Goal: Check status

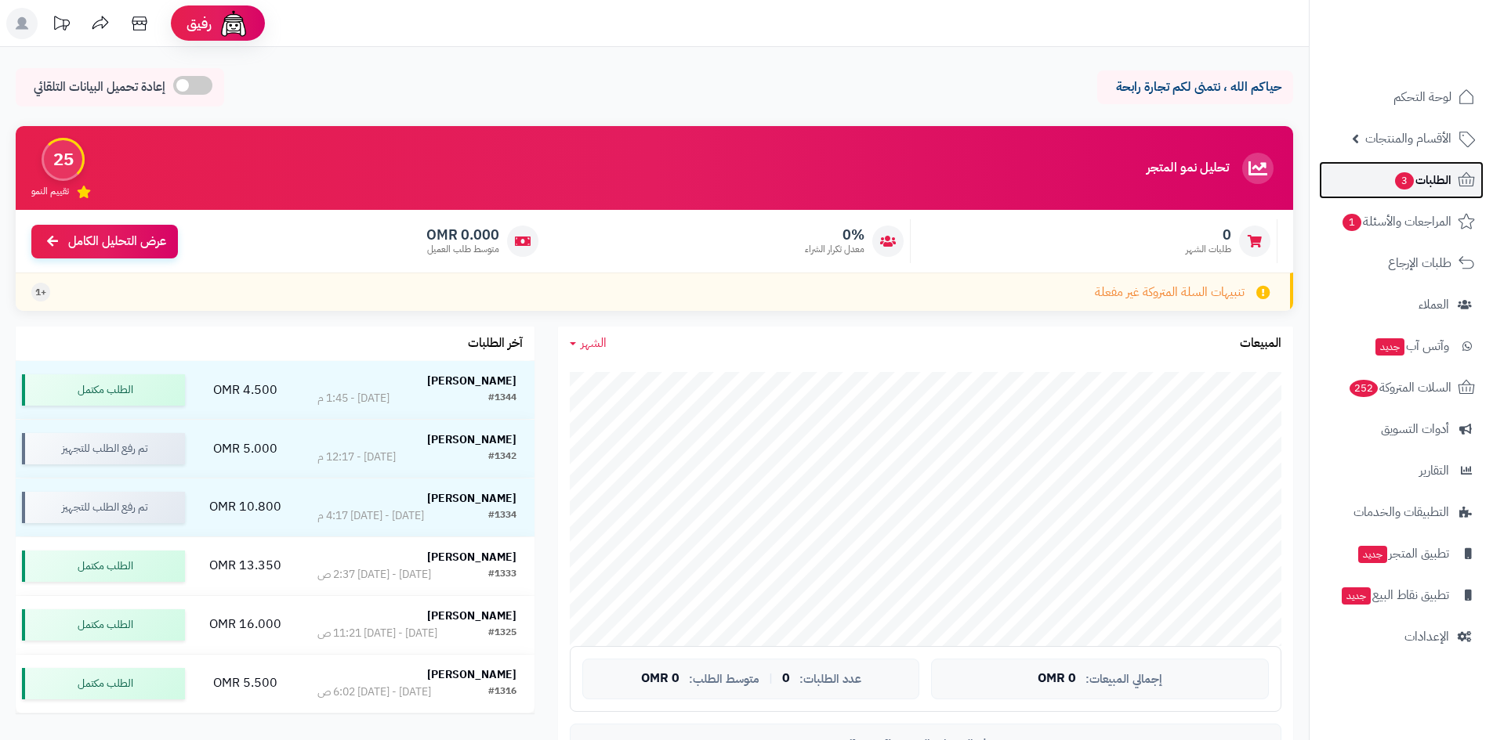
click at [1428, 183] on span "الطلبات 3" at bounding box center [1422, 180] width 58 height 22
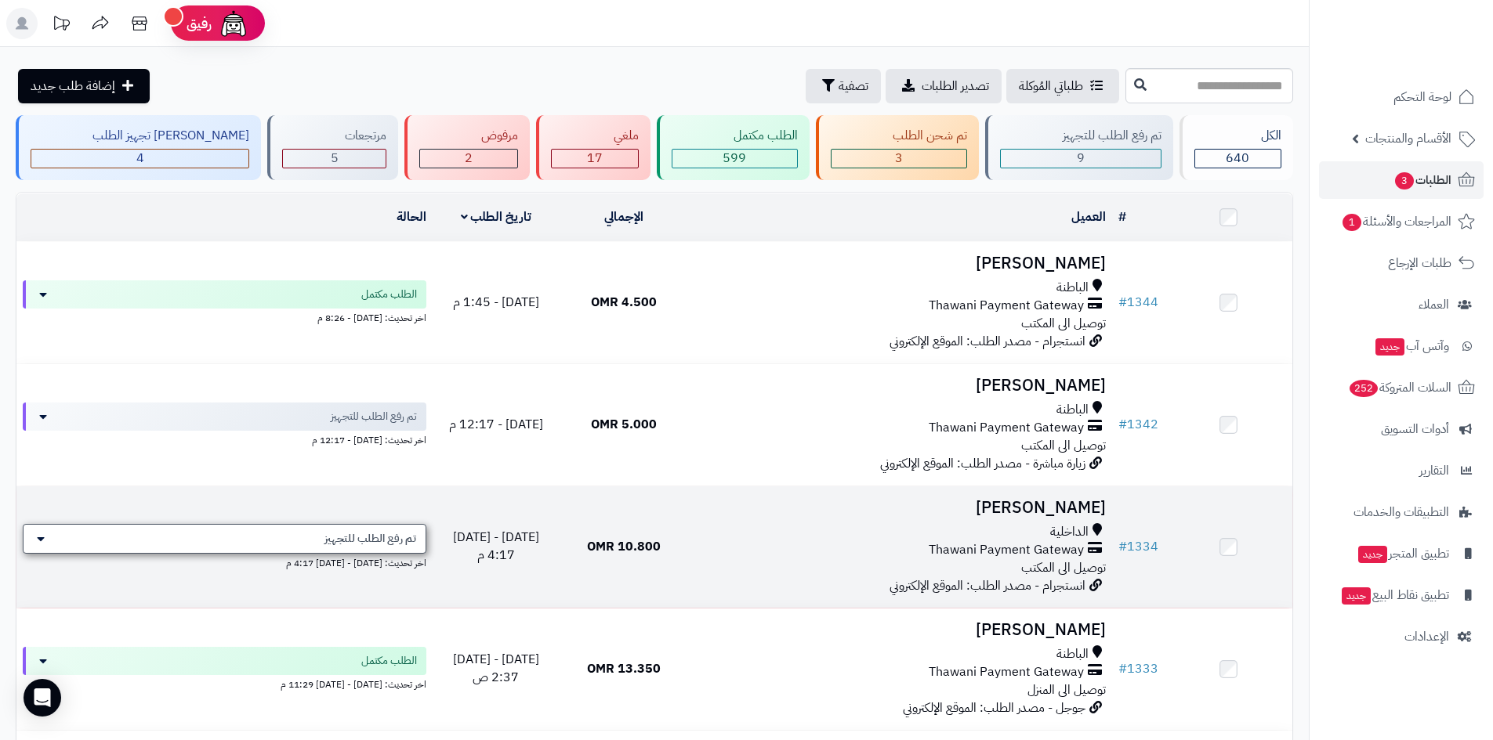
click at [400, 535] on span "تم رفع الطلب للتجهيز" at bounding box center [370, 539] width 92 height 16
click at [1043, 500] on h3 "[PERSON_NAME]" at bounding box center [899, 508] width 412 height 18
